Goal: Use online tool/utility: Utilize a website feature to perform a specific function

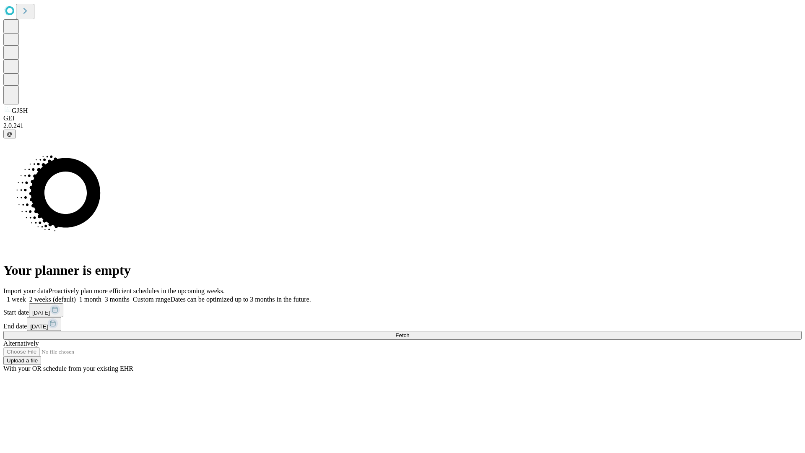
click at [409, 332] on span "Fetch" at bounding box center [402, 335] width 14 height 6
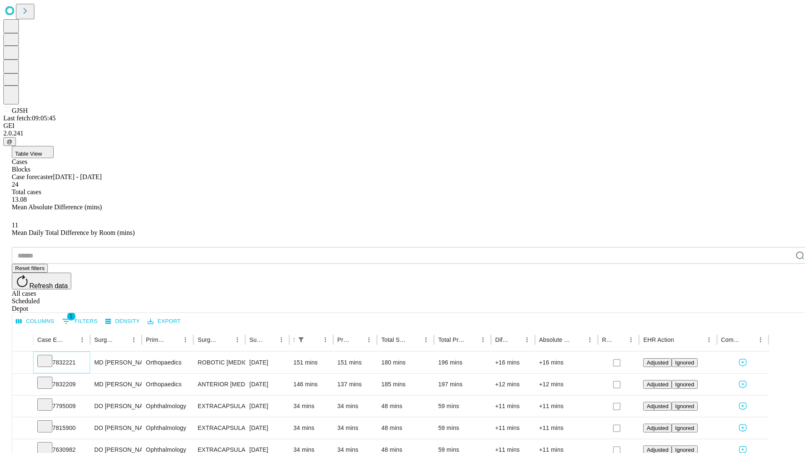
click at [49, 356] on icon at bounding box center [45, 360] width 8 height 8
